Goal: Use online tool/utility: Utilize a website feature to perform a specific function

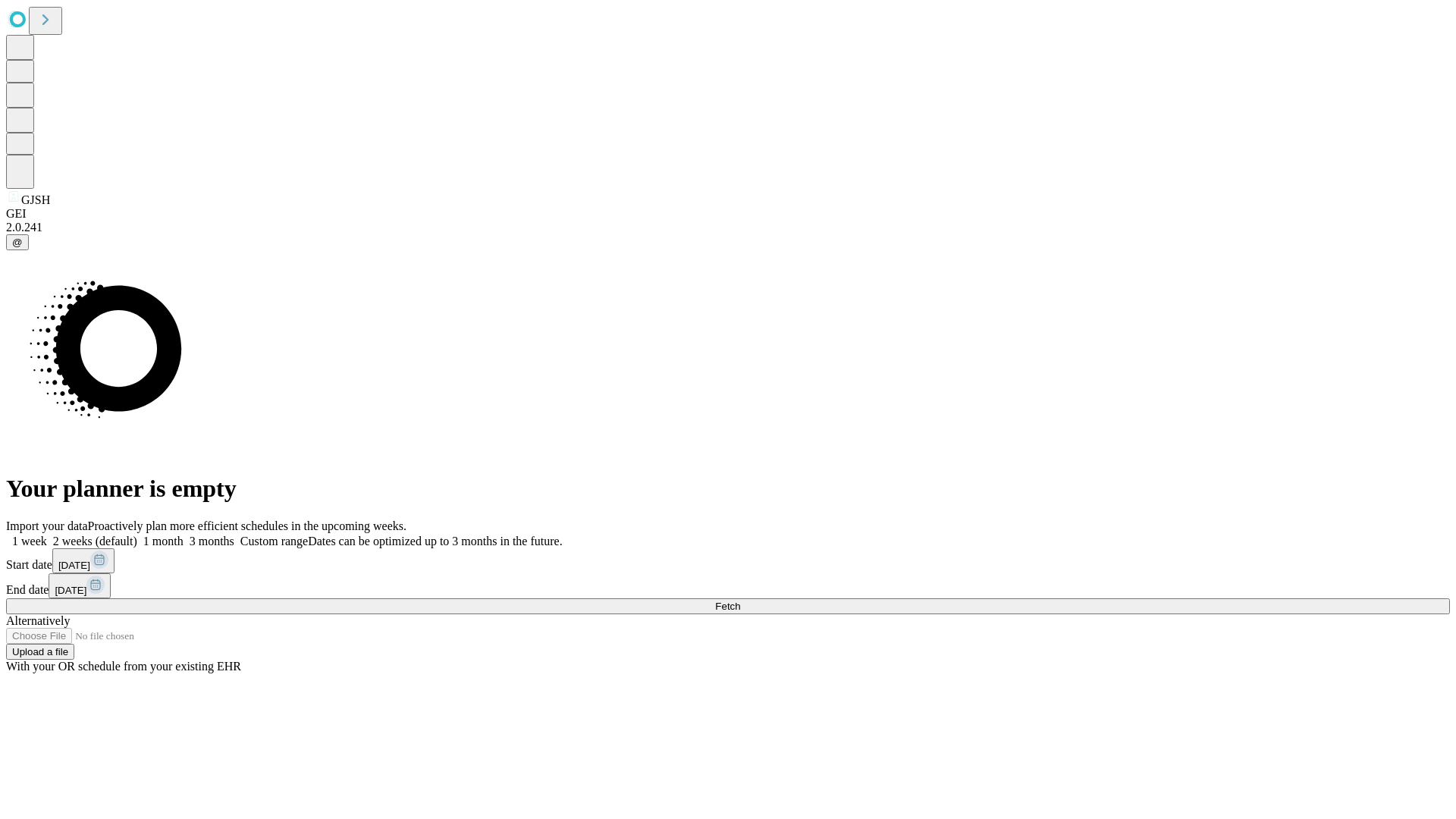
click at [741, 601] on span "Fetch" at bounding box center [728, 606] width 25 height 11
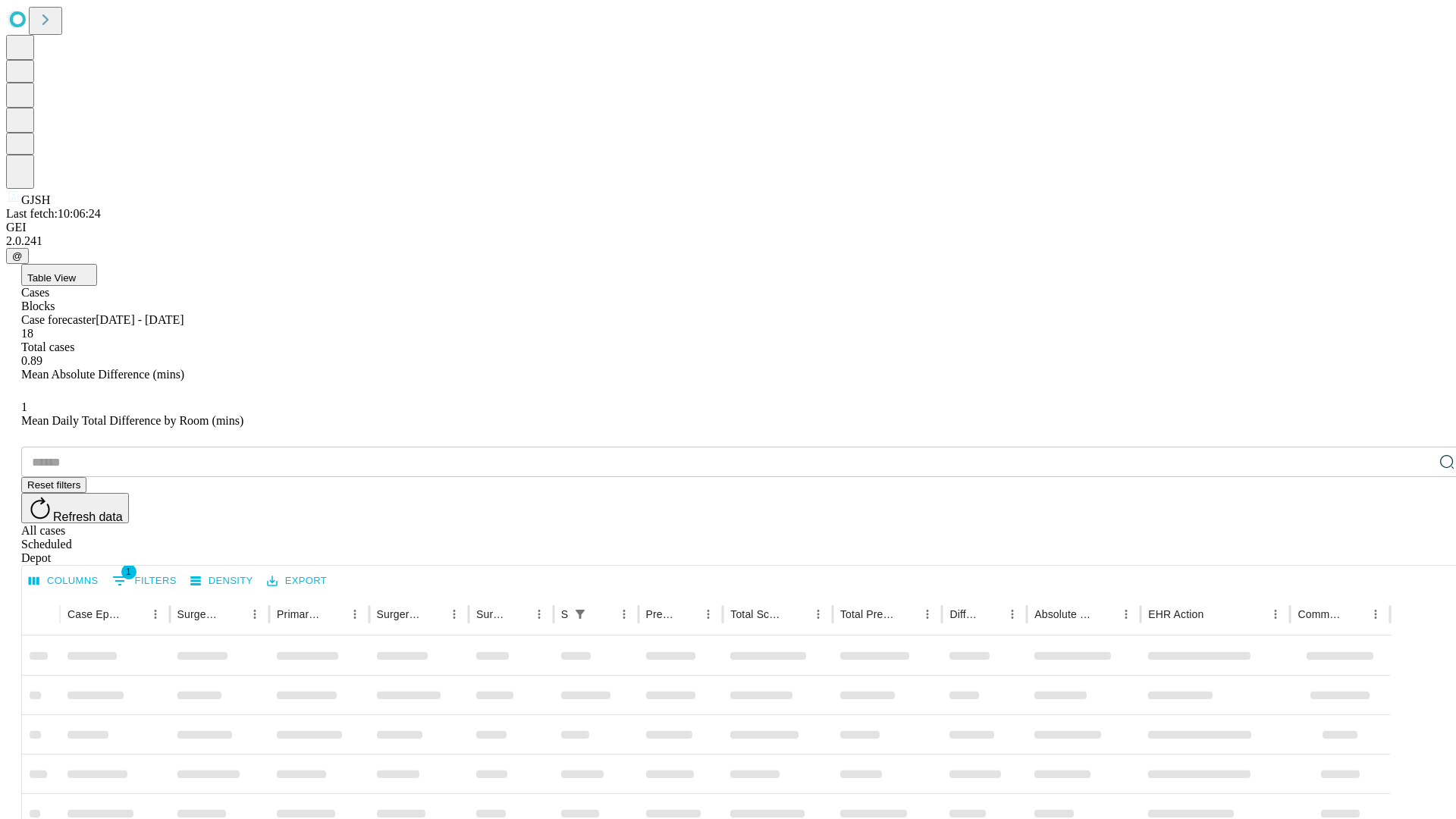
click at [76, 272] on span "Table View" at bounding box center [52, 277] width 49 height 11
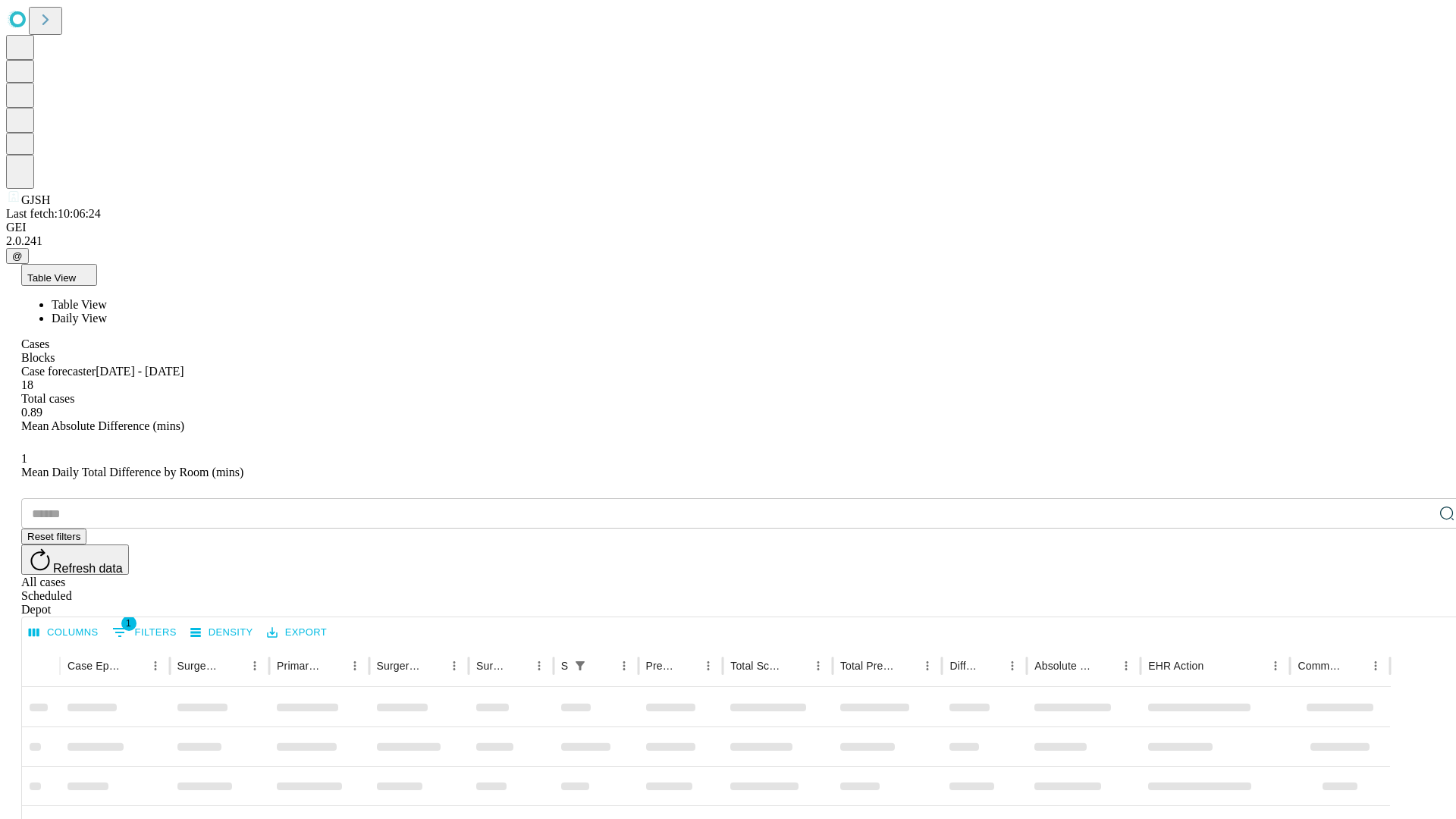
click at [107, 312] on span "Daily View" at bounding box center [80, 318] width 55 height 13
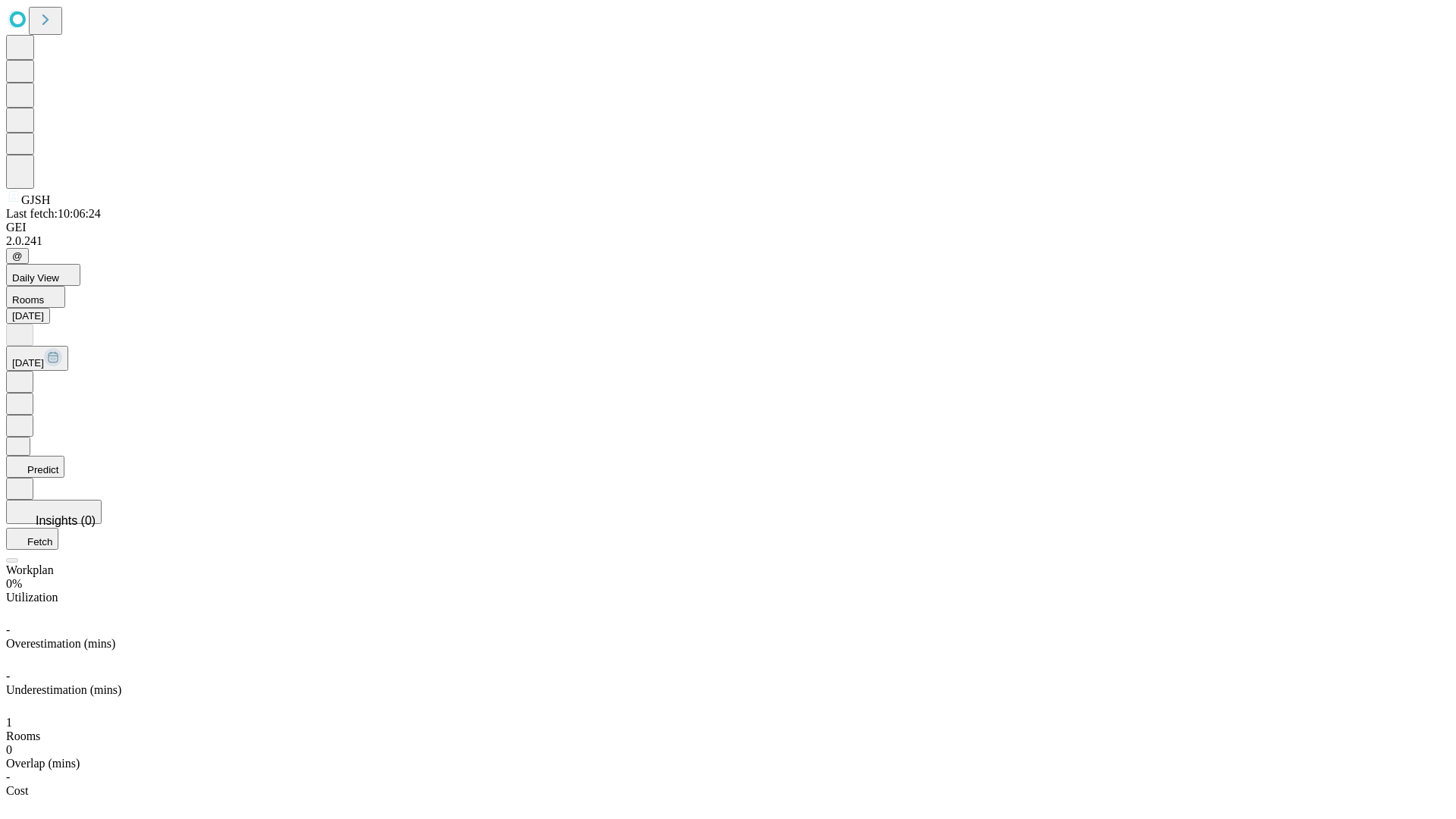
click at [64, 455] on button "Predict" at bounding box center [35, 466] width 58 height 22
